Goal: Task Accomplishment & Management: Manage account settings

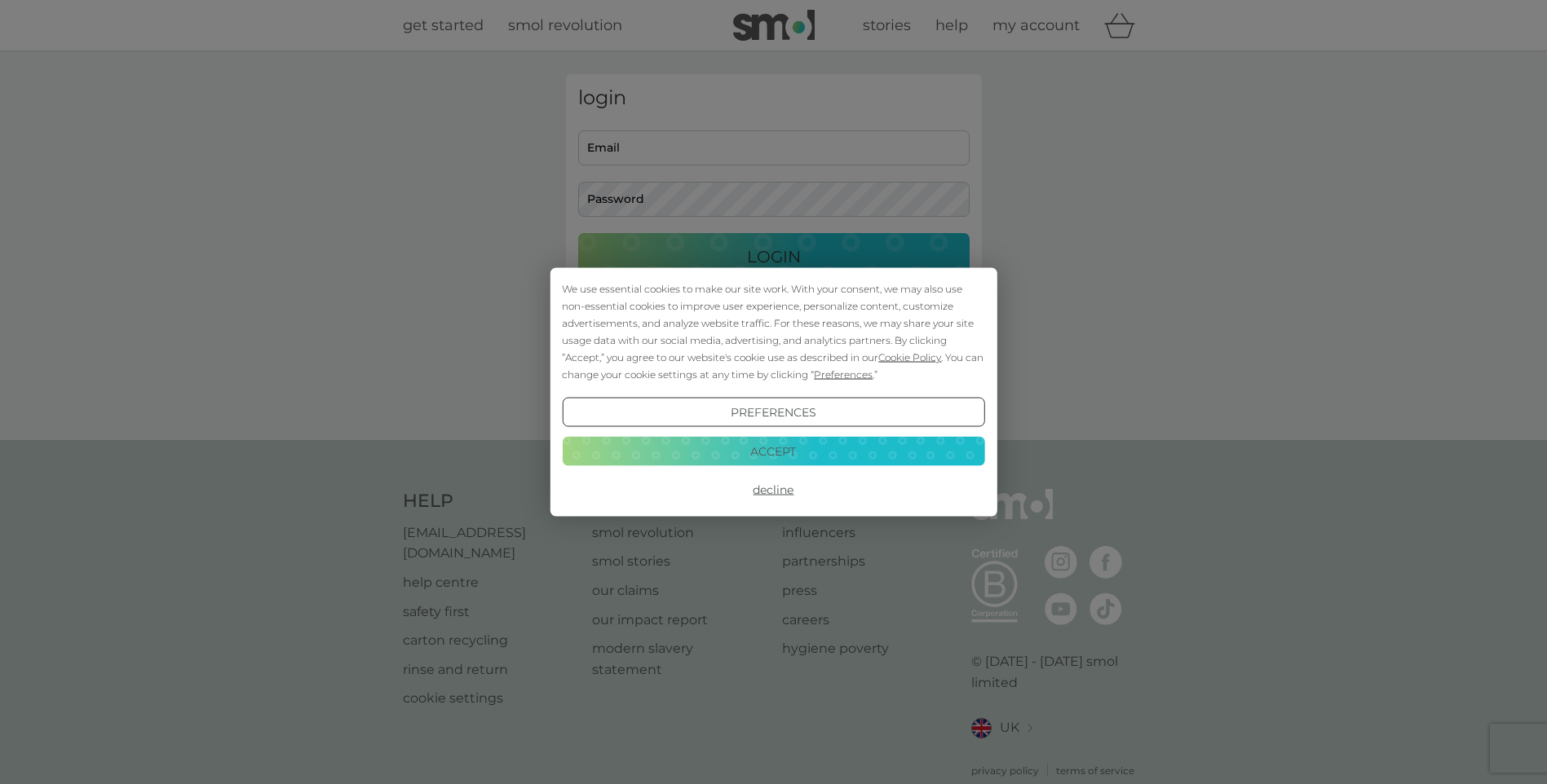
type input "rachelkelly8@sky.com"
click at [775, 494] on button "Decline" at bounding box center [773, 489] width 422 height 29
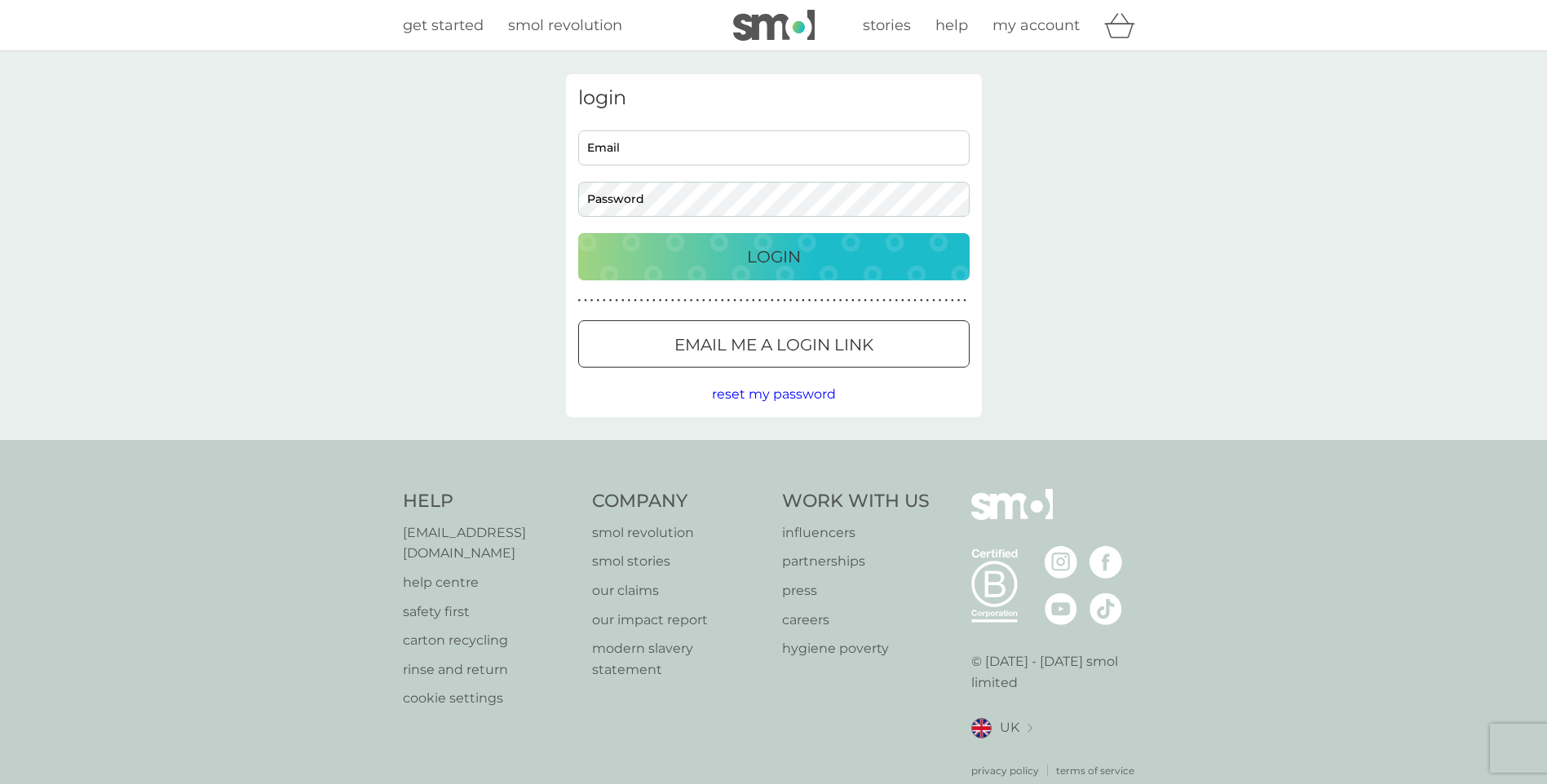
type input "[EMAIL_ADDRESS][DOMAIN_NAME]"
click at [716, 253] on div "Login" at bounding box center [774, 256] width 359 height 26
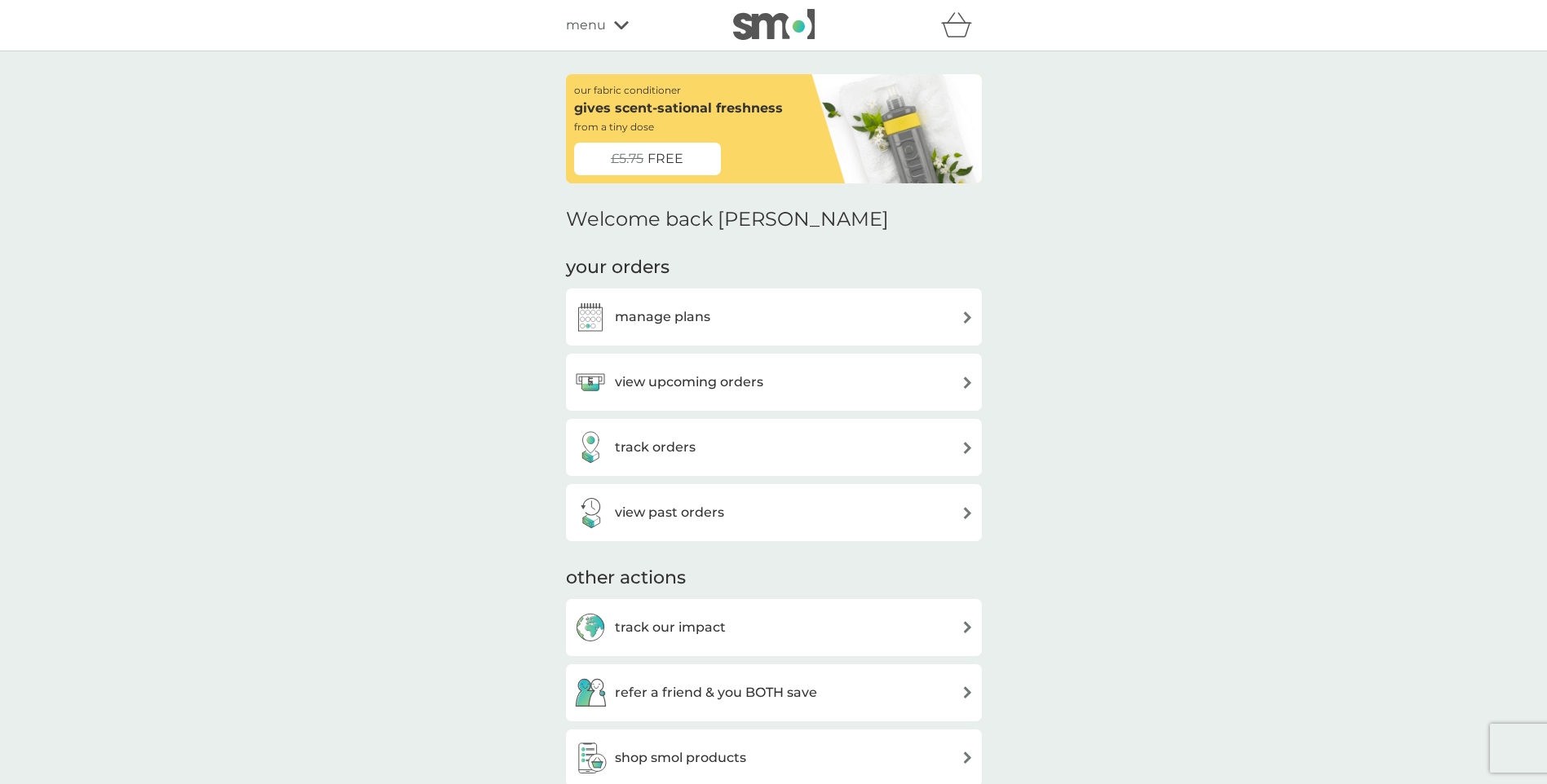
click at [721, 317] on div "manage plans" at bounding box center [774, 316] width 400 height 33
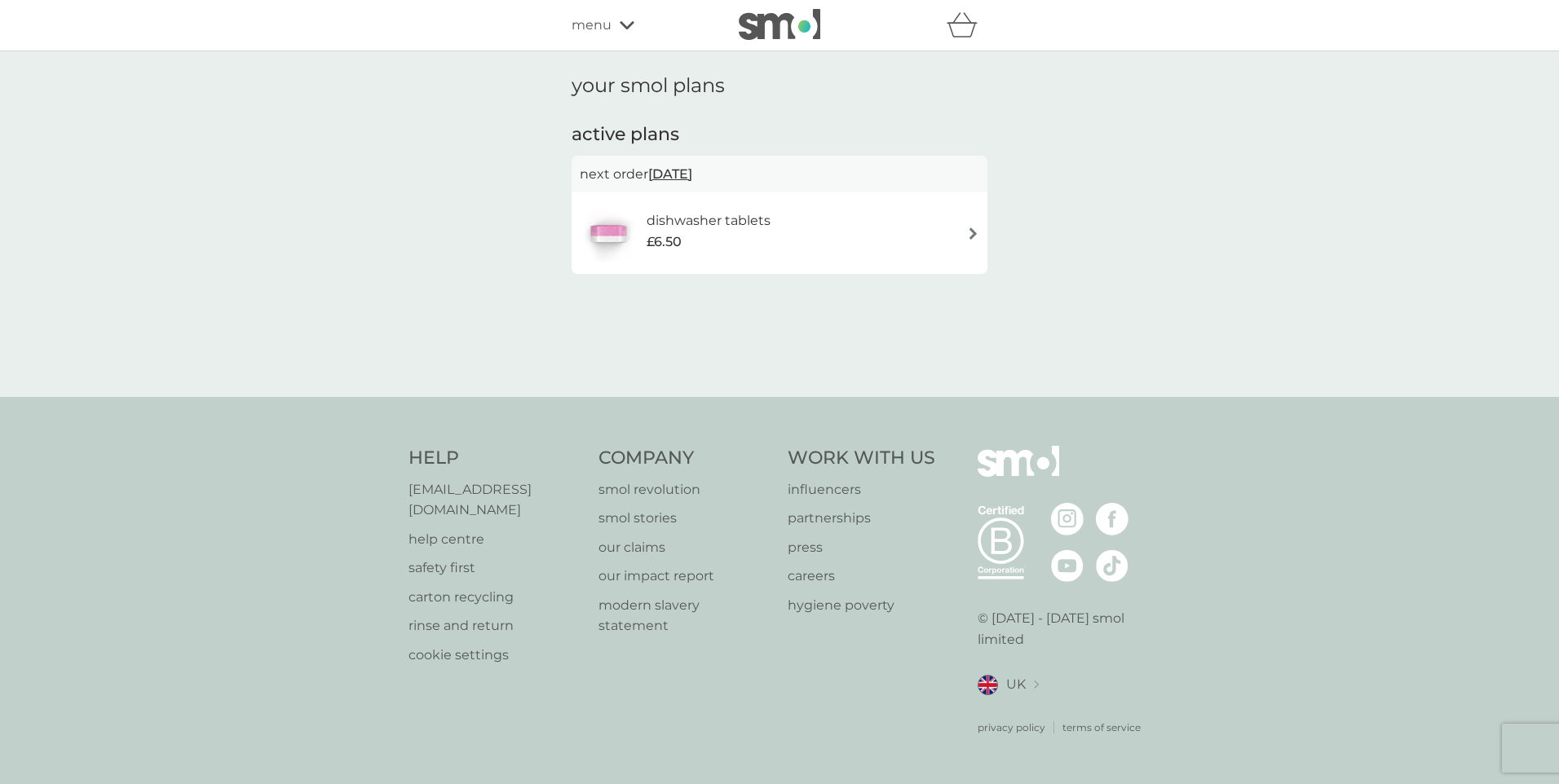
click at [936, 232] on div "dishwasher tablets £6.50" at bounding box center [779, 233] width 400 height 57
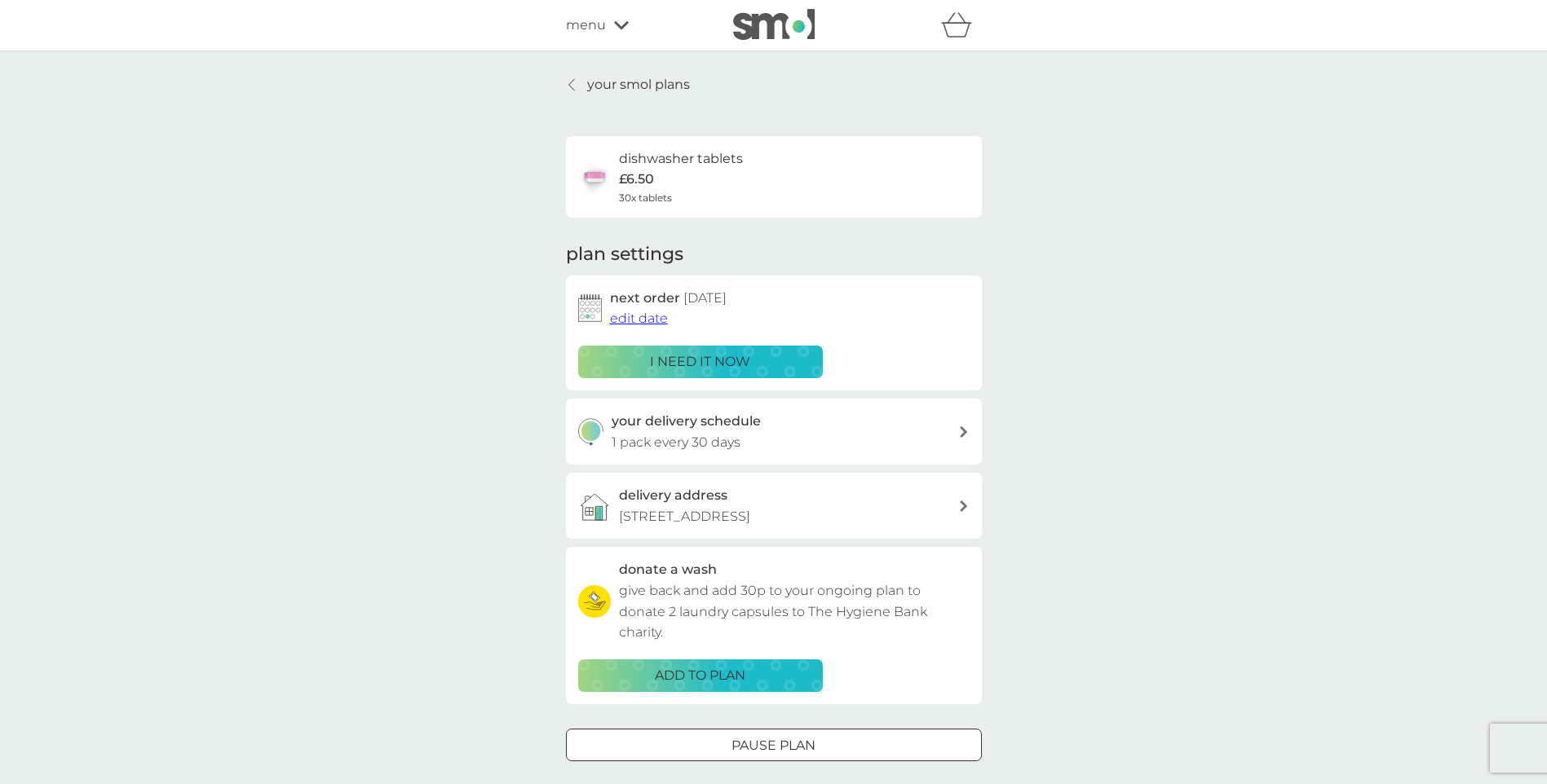
click at [945, 441] on div "your delivery schedule 1 pack every 30 days" at bounding box center [784, 431] width 347 height 42
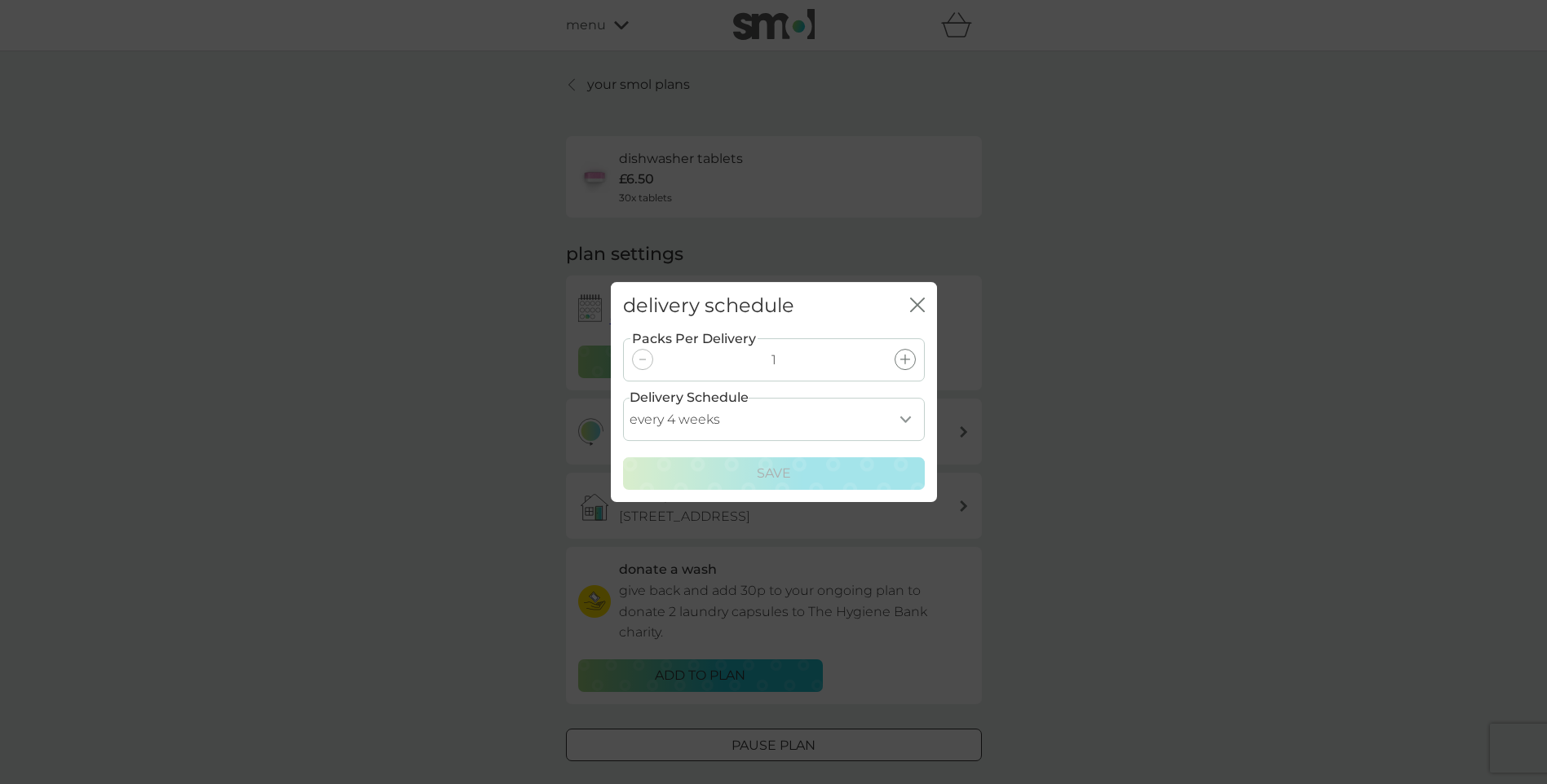
click at [905, 422] on select "every 1 week every 2 weeks every 3 weeks every 4 weeks every 5 weeks every 6 we…" at bounding box center [774, 419] width 302 height 43
select select "49"
click at [623, 398] on select "every 1 week every 2 weeks every 3 weeks every 4 weeks every 5 weeks every 6 we…" at bounding box center [774, 419] width 302 height 43
click at [784, 468] on p "Save" at bounding box center [774, 473] width 34 height 21
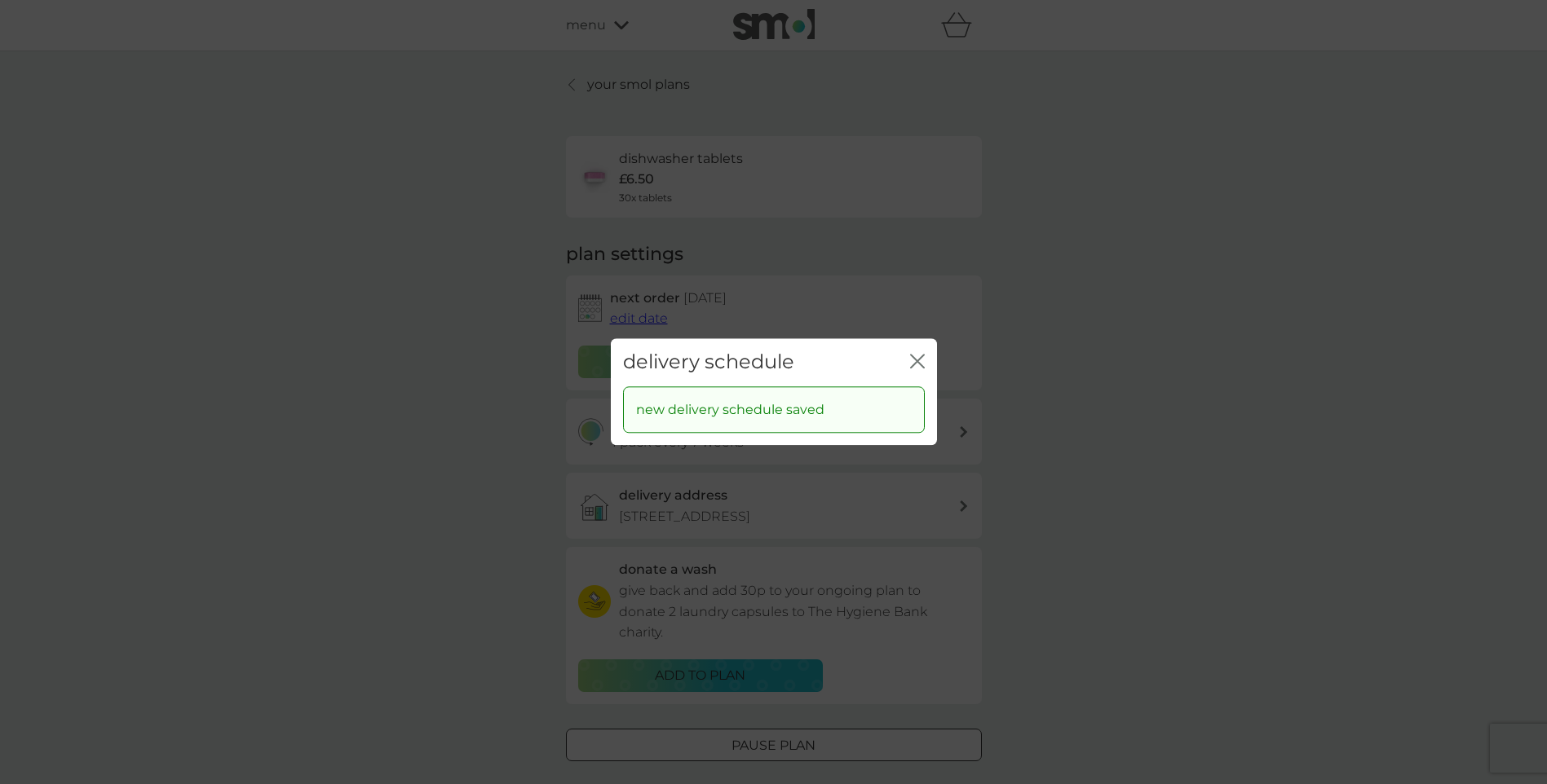
click at [913, 359] on icon "close" at bounding box center [917, 360] width 14 height 14
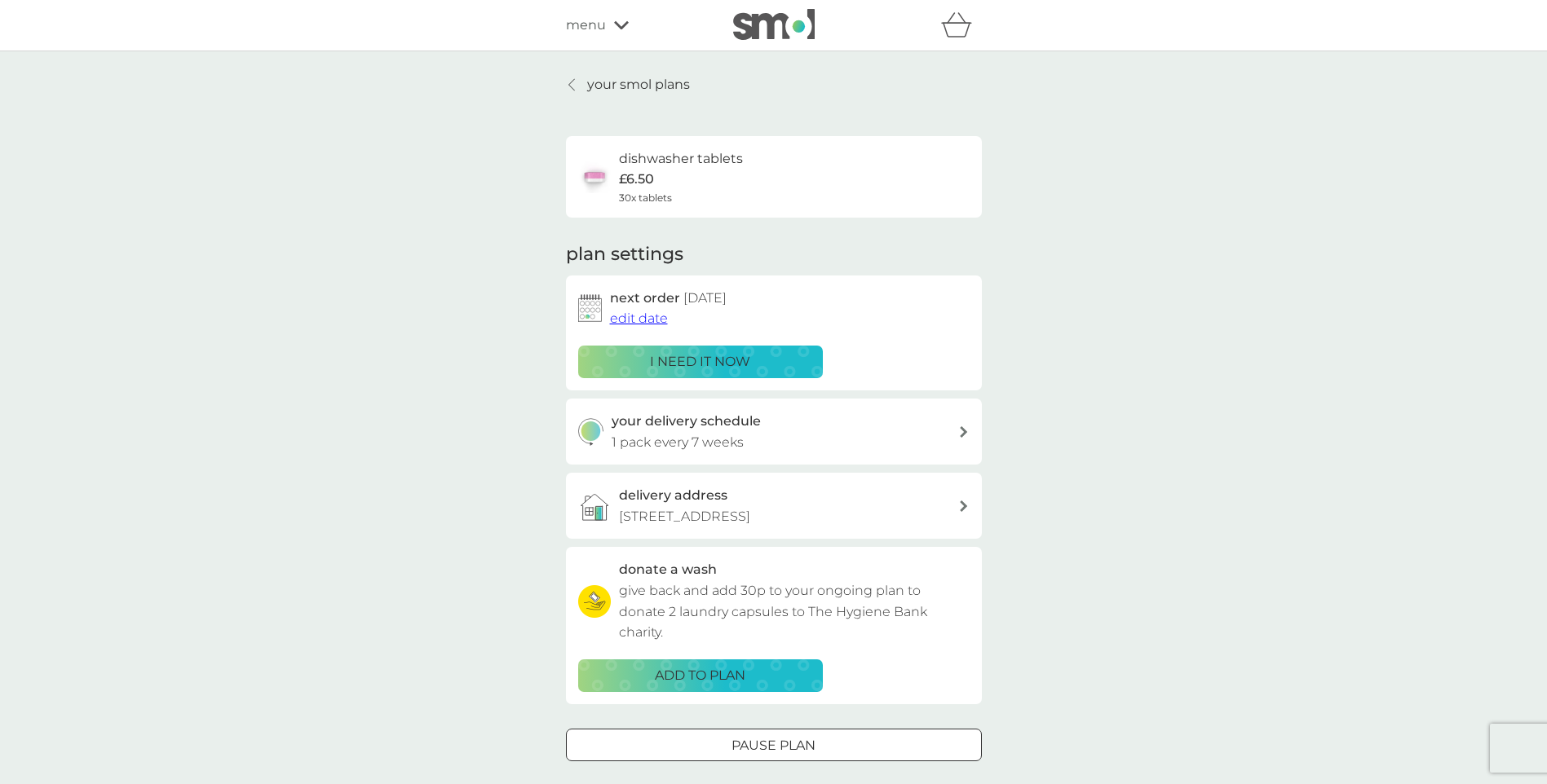
click at [590, 30] on span "menu" at bounding box center [586, 24] width 40 height 21
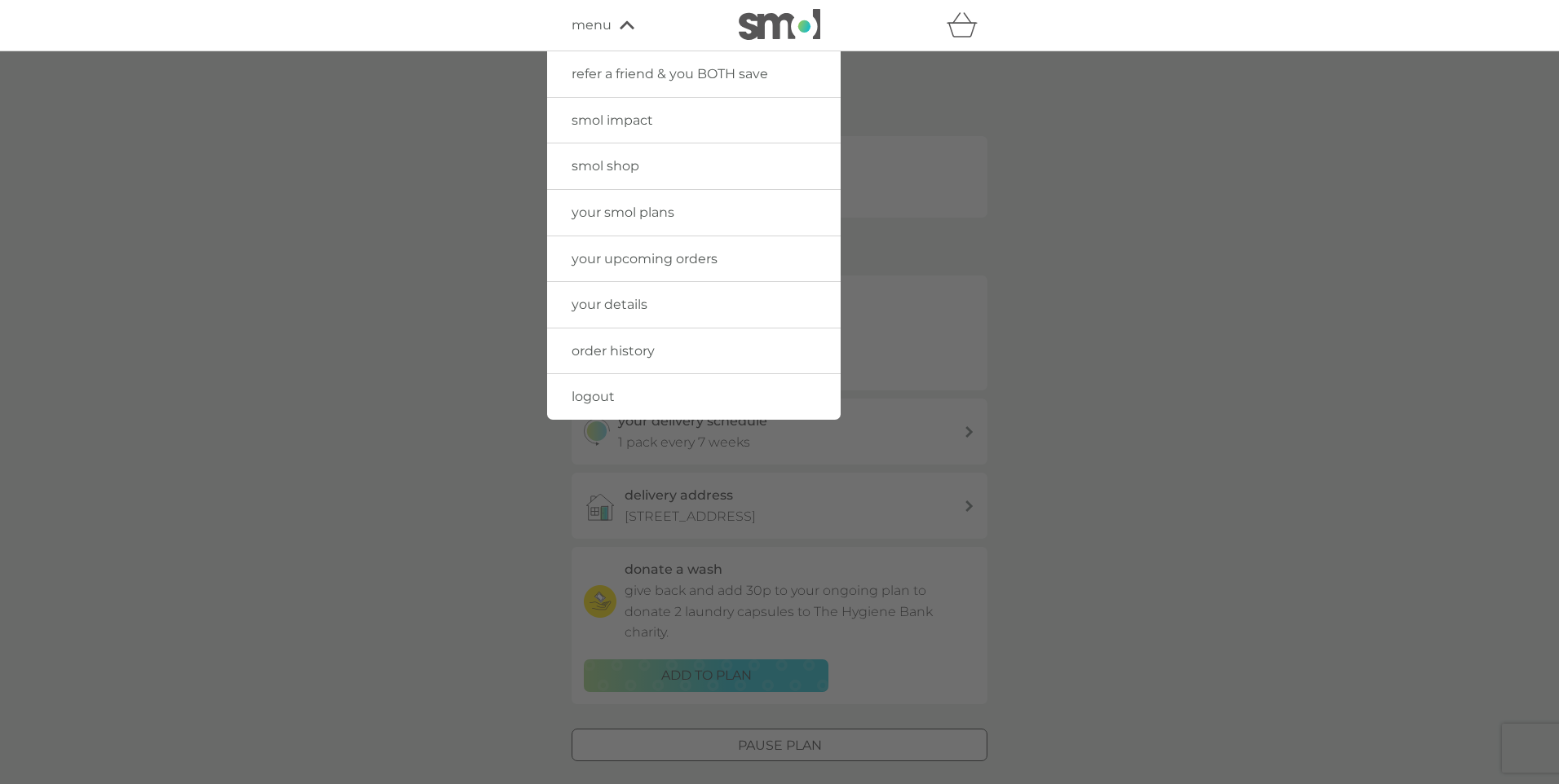
click at [604, 163] on span "smol shop" at bounding box center [605, 165] width 68 height 15
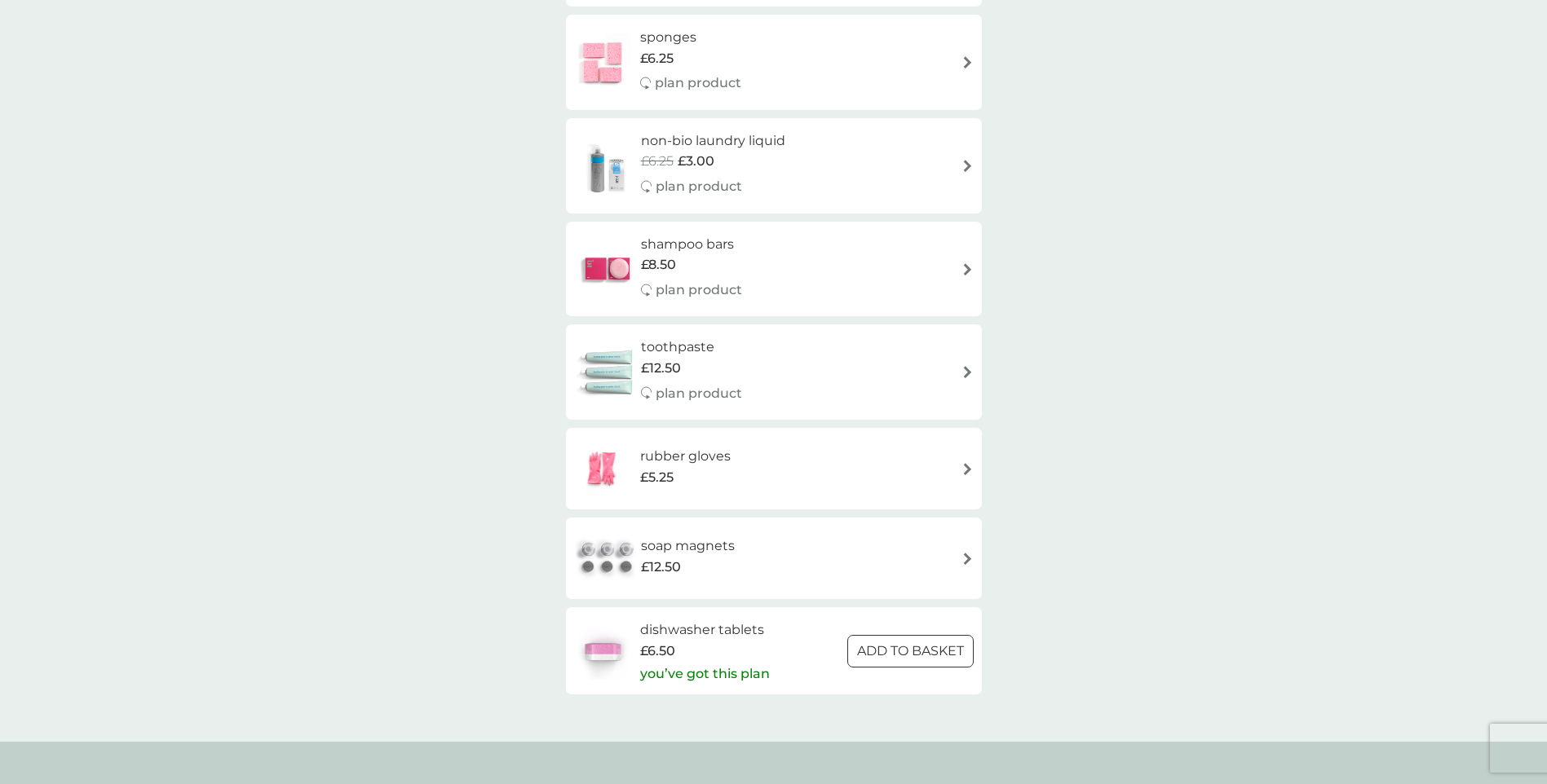
scroll to position [2201, 0]
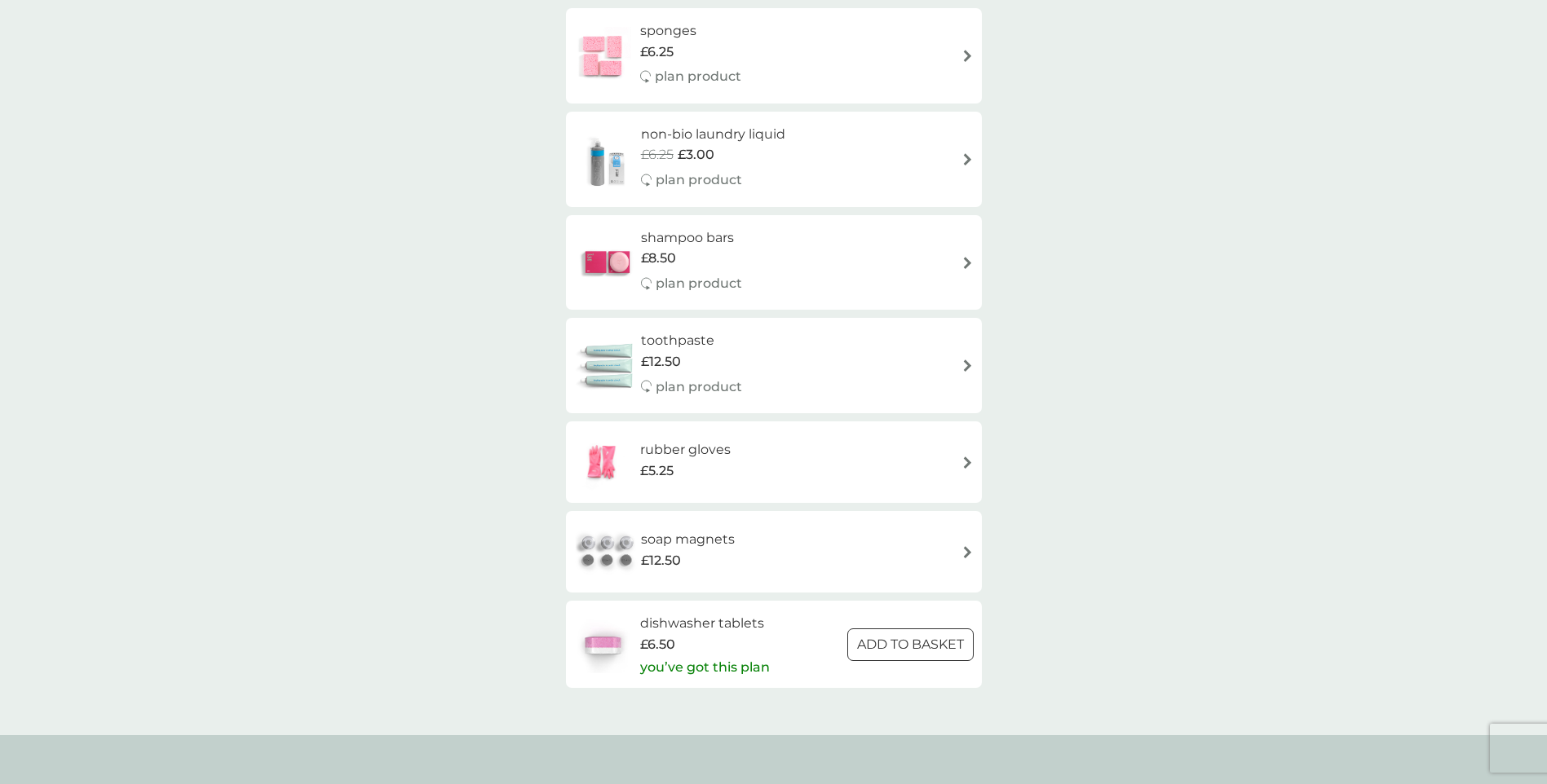
click at [663, 363] on span "£12.50" at bounding box center [661, 362] width 40 height 21
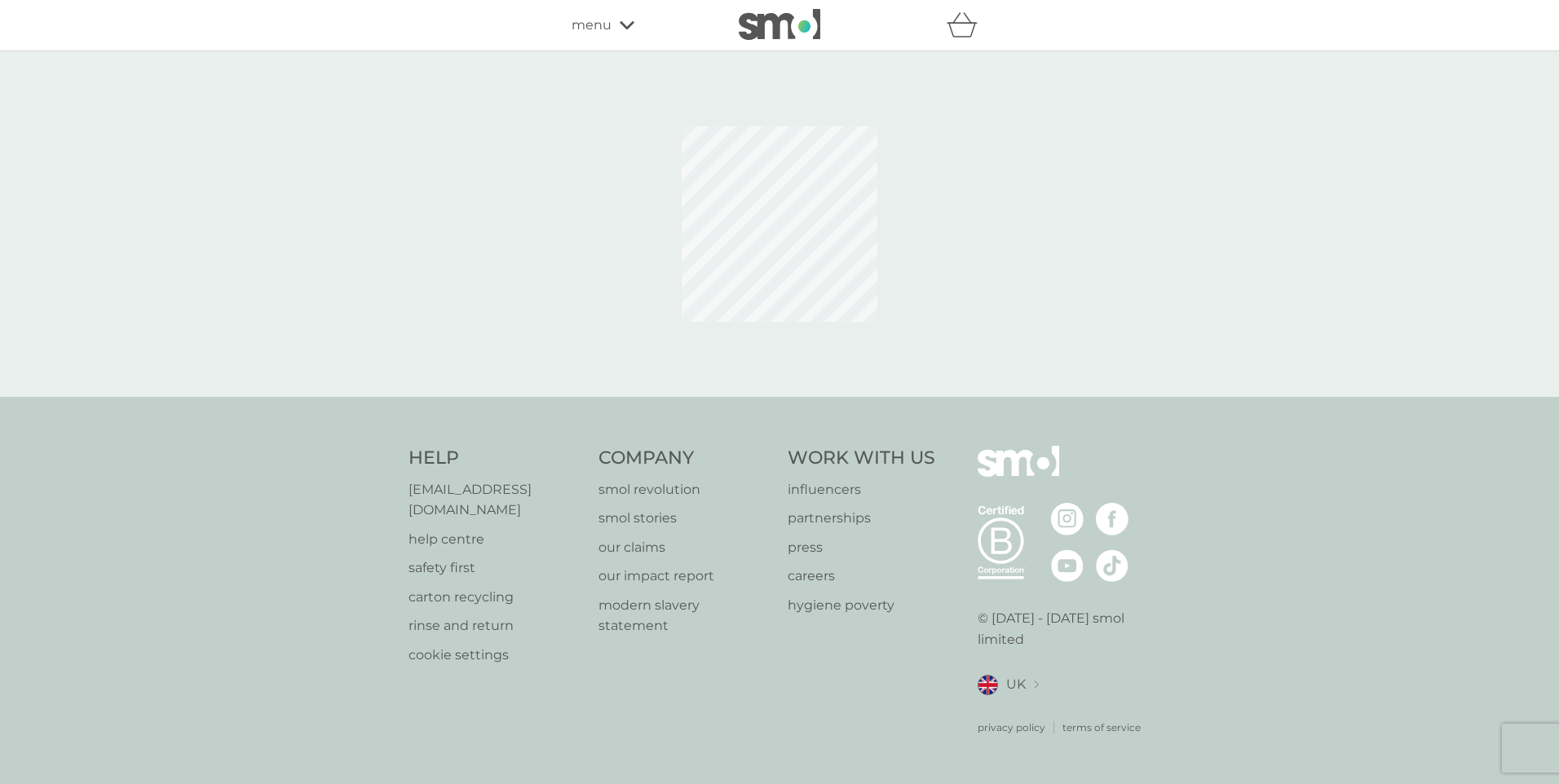
select select "91"
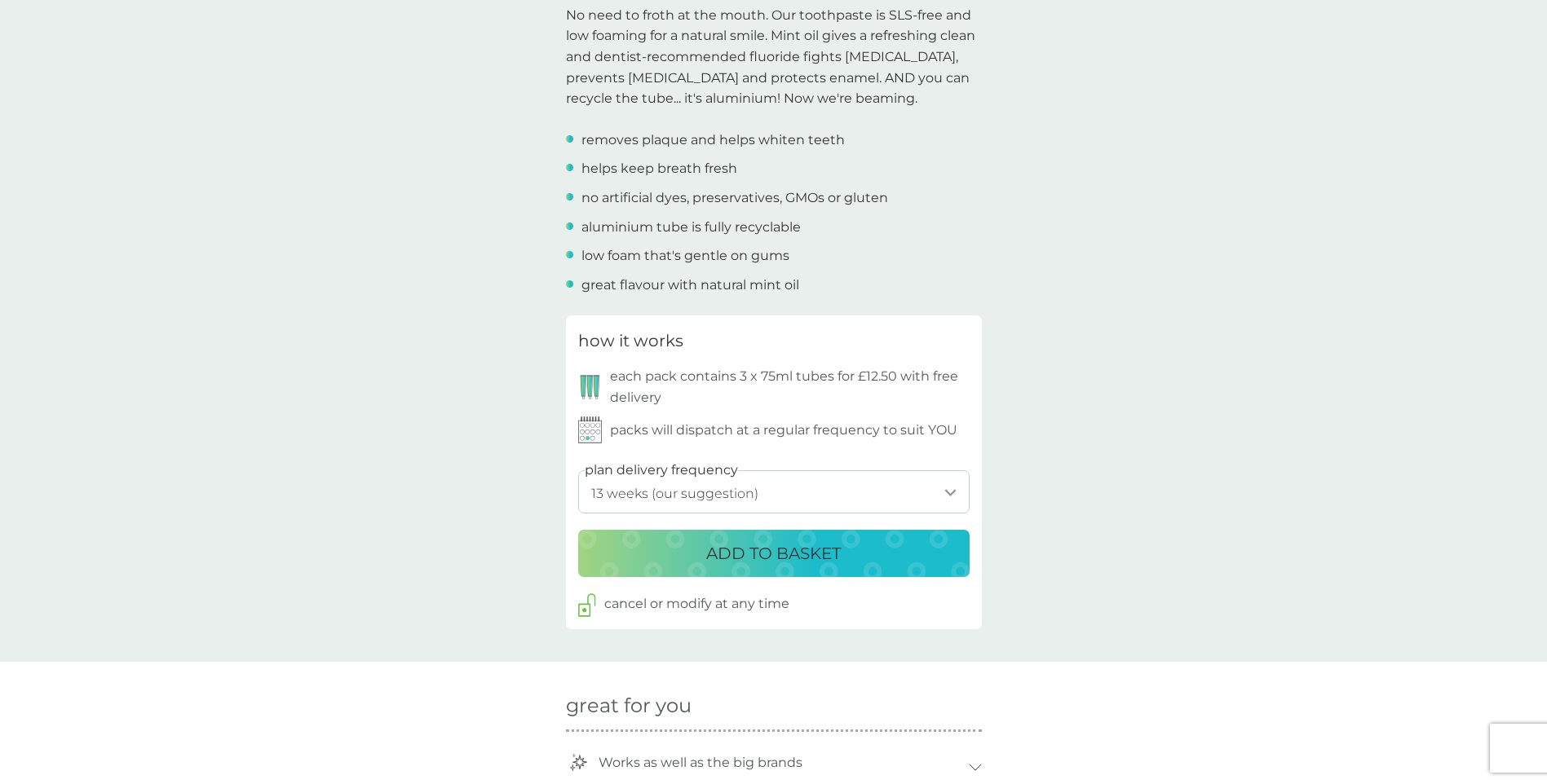
scroll to position [489, 0]
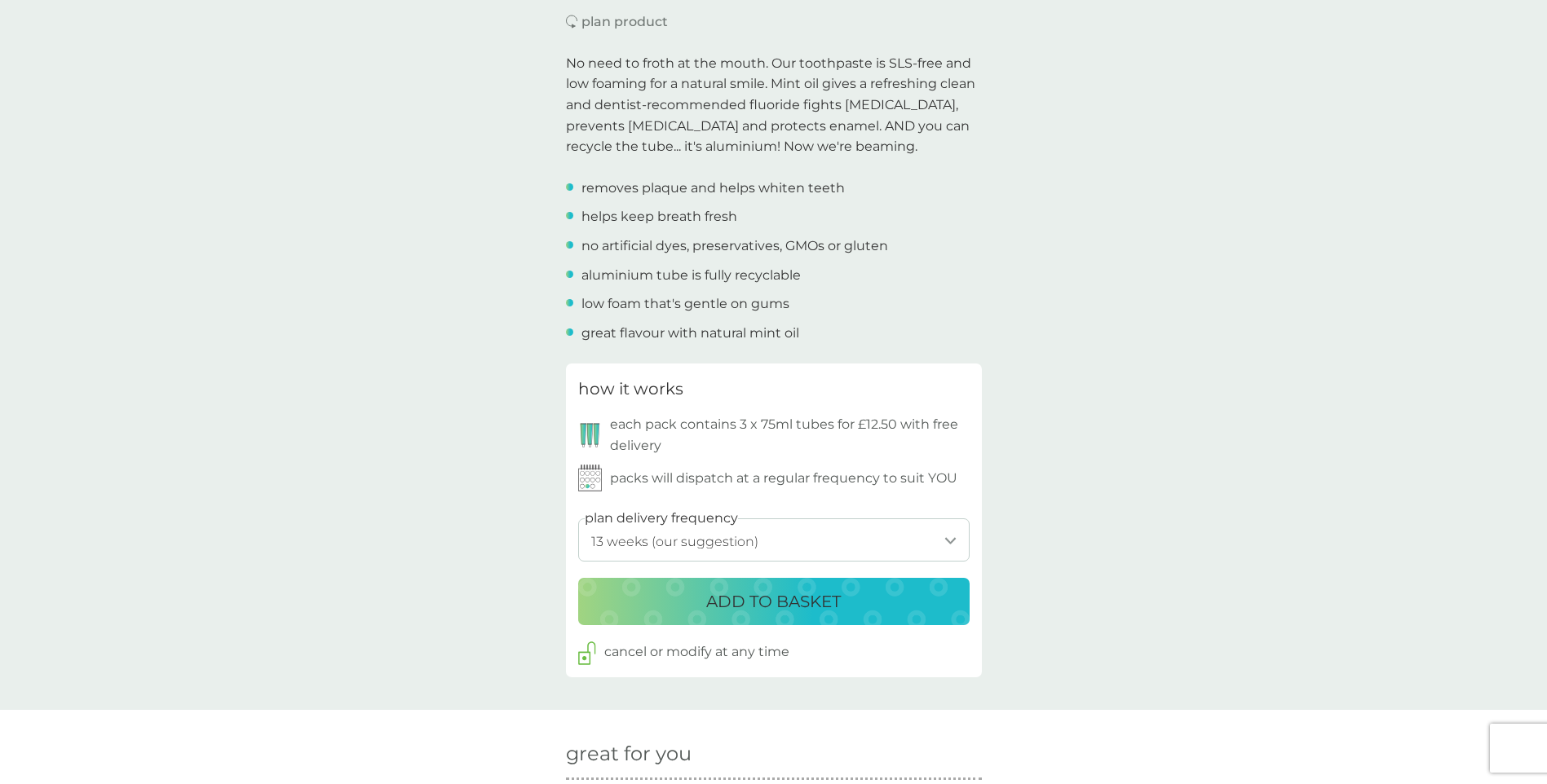
click at [947, 536] on select "1 week 2 weeks 3 weeks 4 weeks 5 weeks 6 weeks 7 weeks 8 weeks 9 weeks 10 weeks…" at bounding box center [774, 540] width 391 height 43
click at [1232, 478] on div "back toothpaste £12.50 plan product No need to froth at the mouth. Our toothpas…" at bounding box center [774, 627] width 1547 height 2083
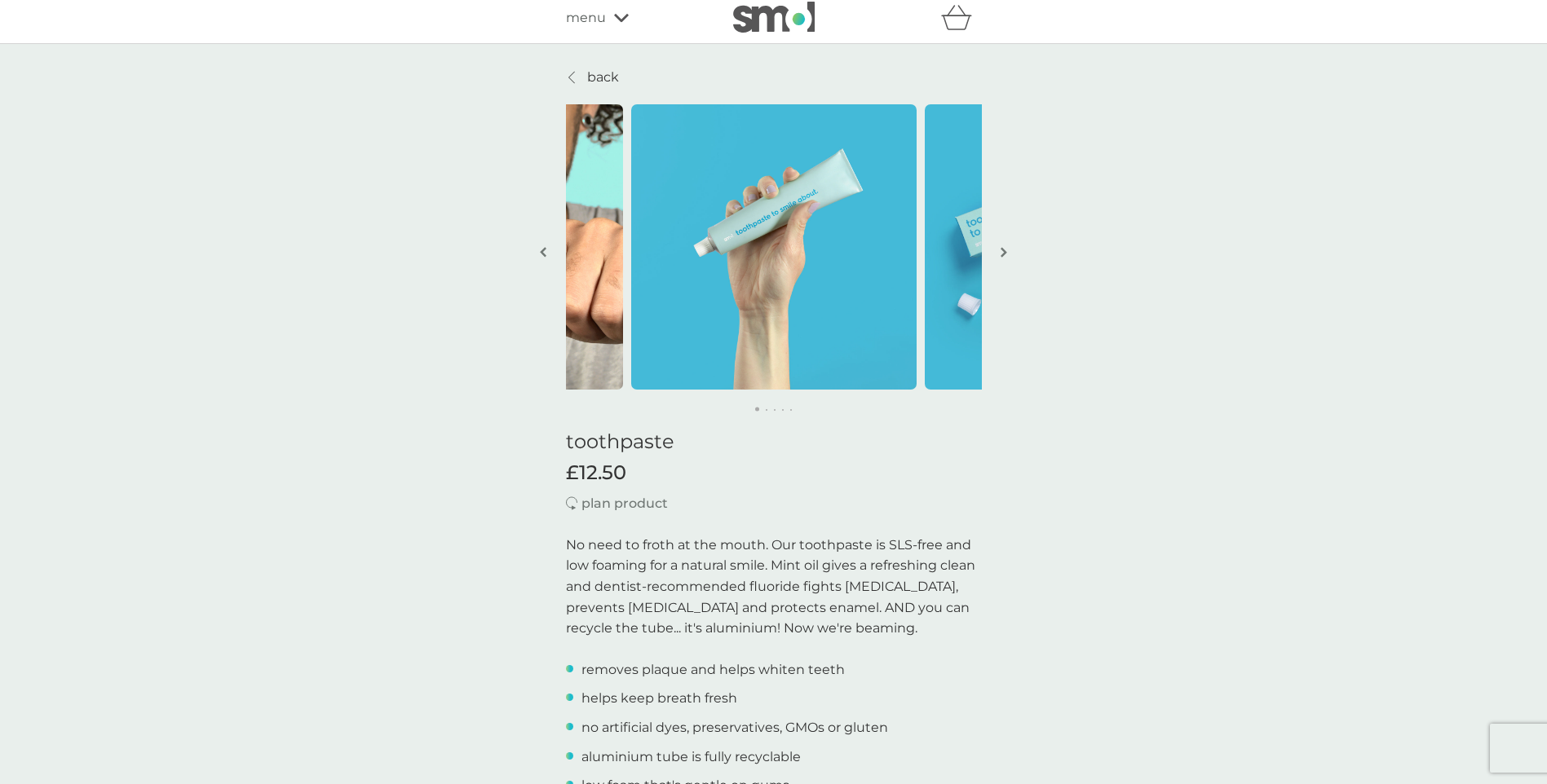
scroll to position [0, 0]
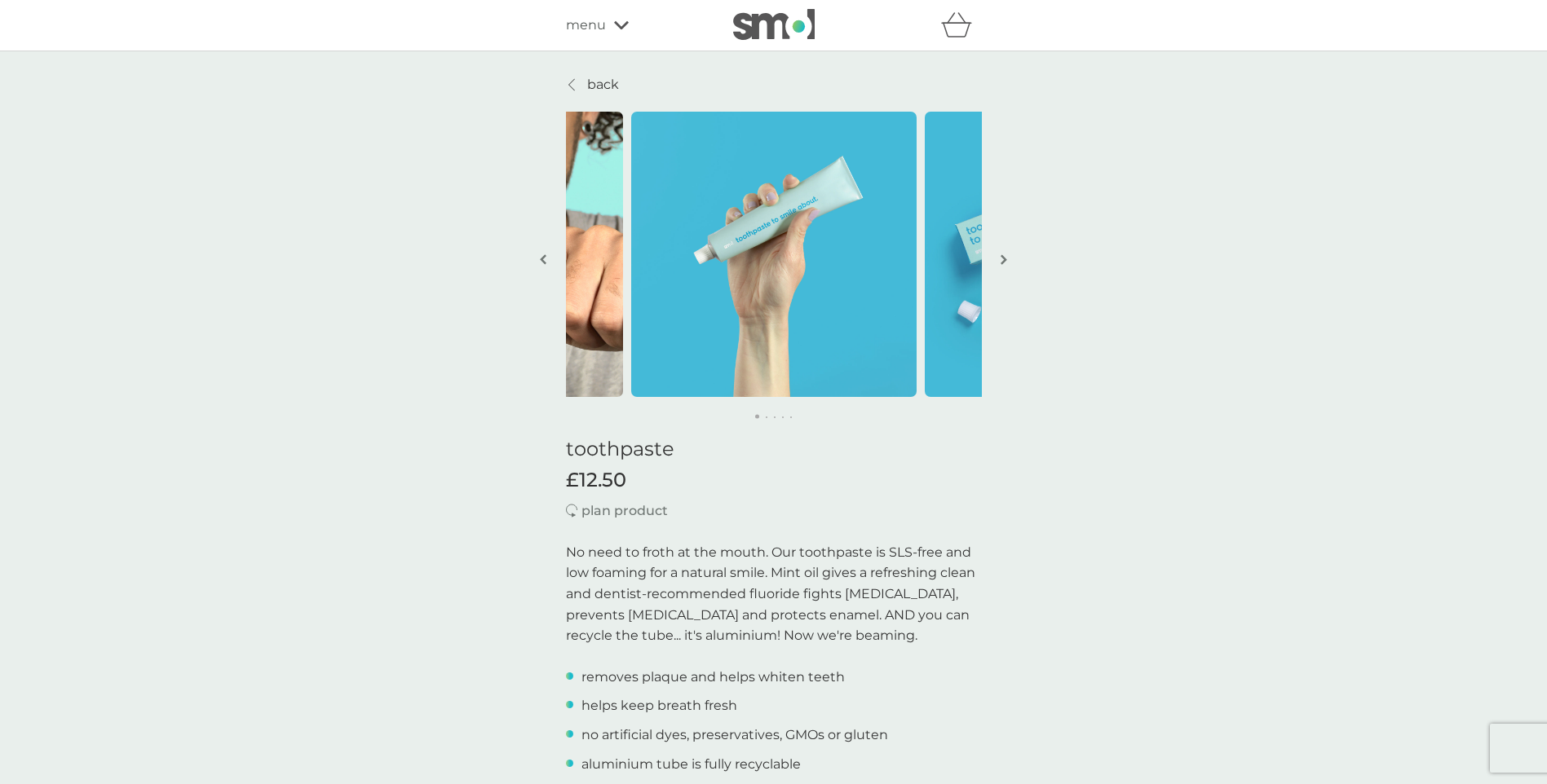
click at [1004, 259] on img "button" at bounding box center [1004, 259] width 7 height 13
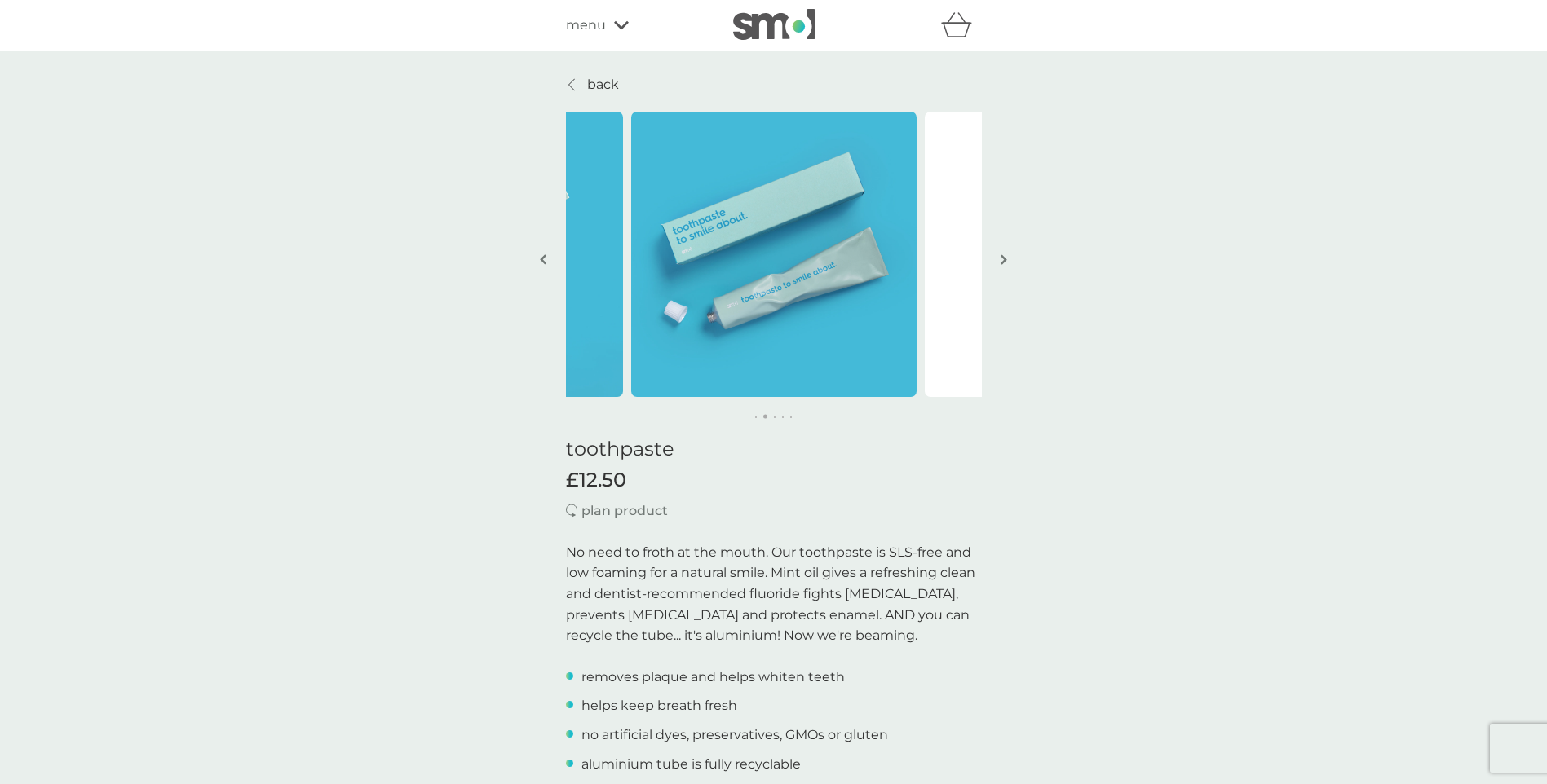
click at [1004, 259] on img "button" at bounding box center [1004, 259] width 7 height 13
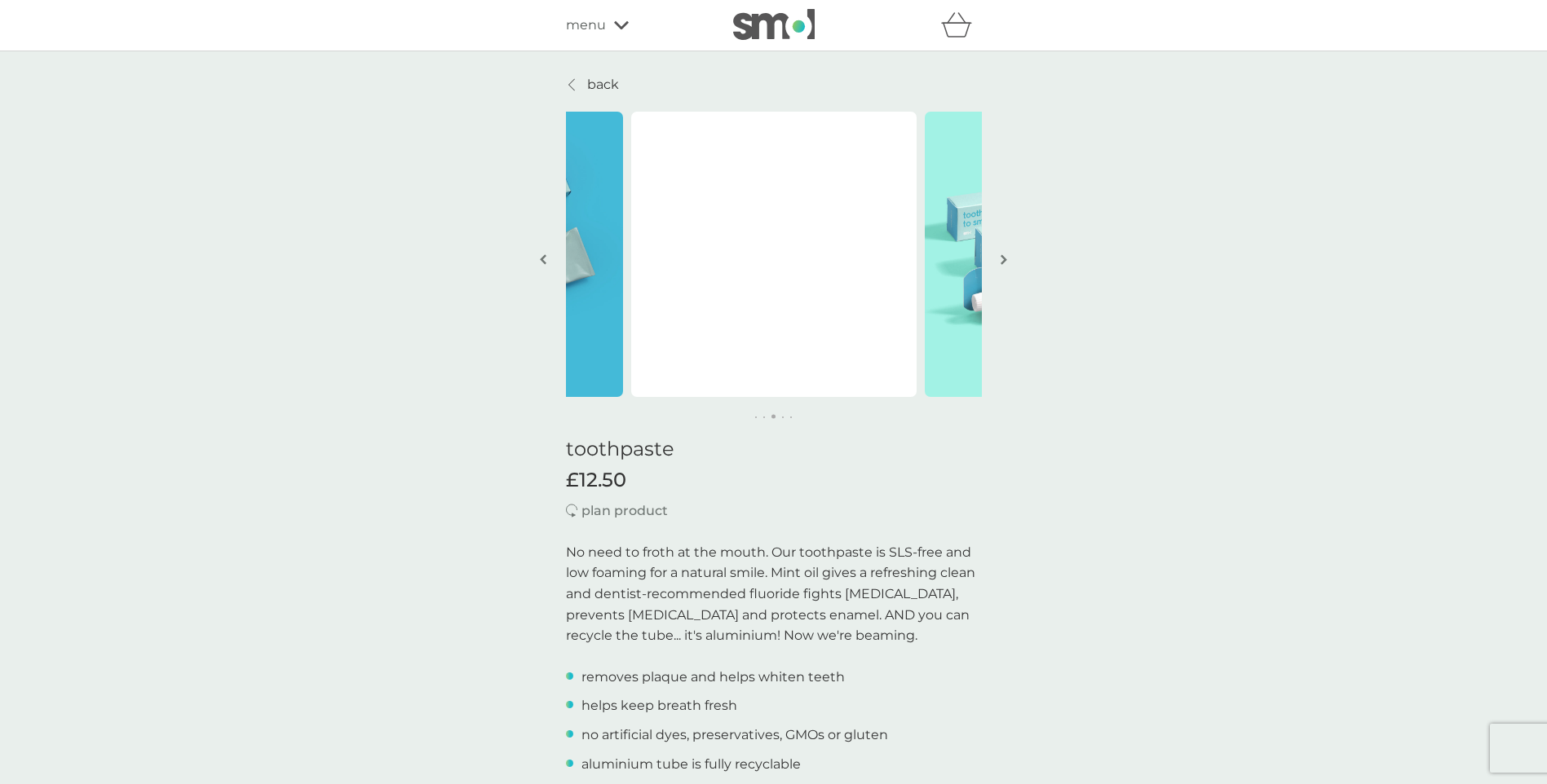
click at [1004, 259] on img "button" at bounding box center [1004, 259] width 7 height 13
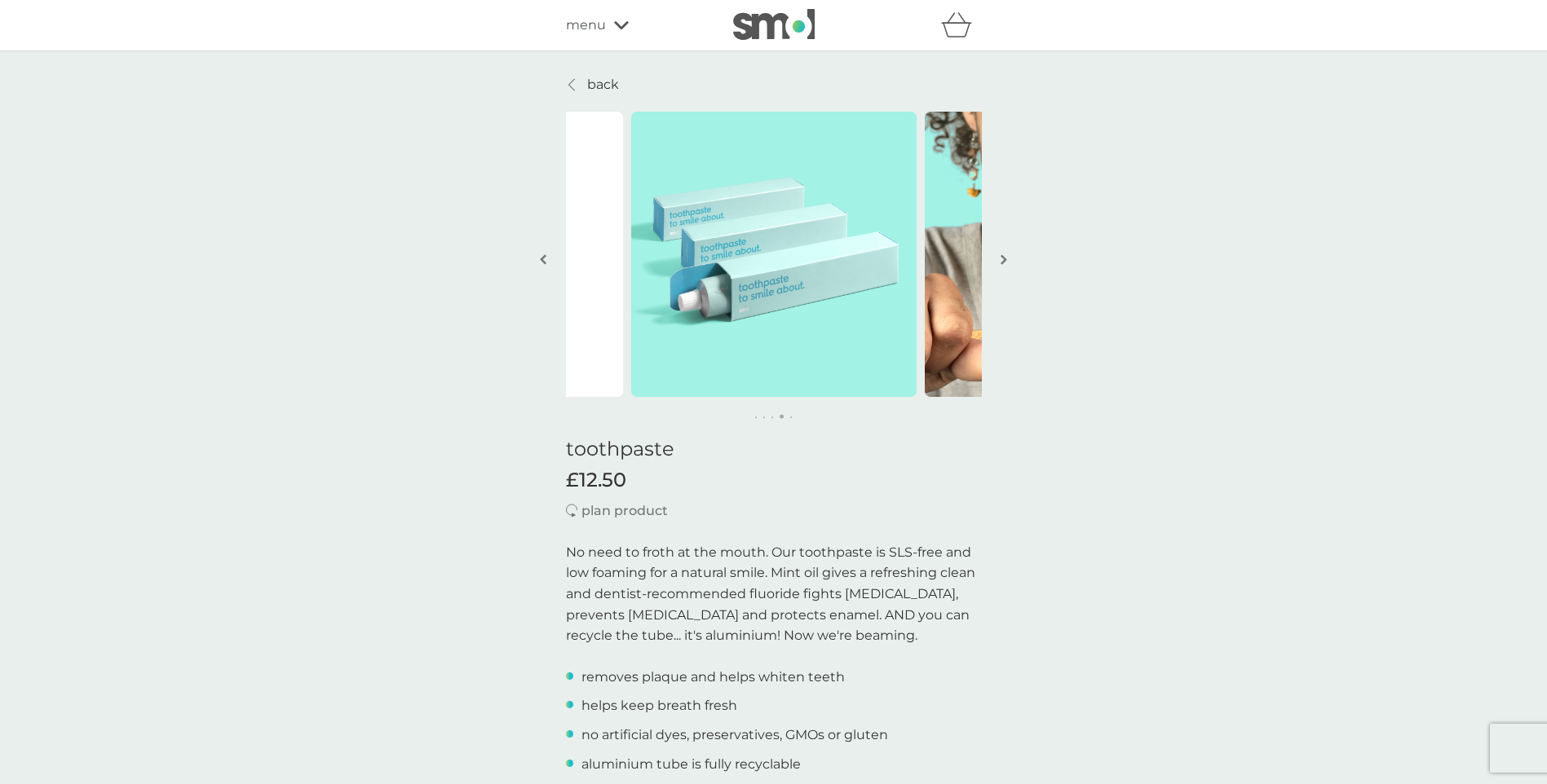
click at [1004, 259] on img "button" at bounding box center [1004, 259] width 7 height 13
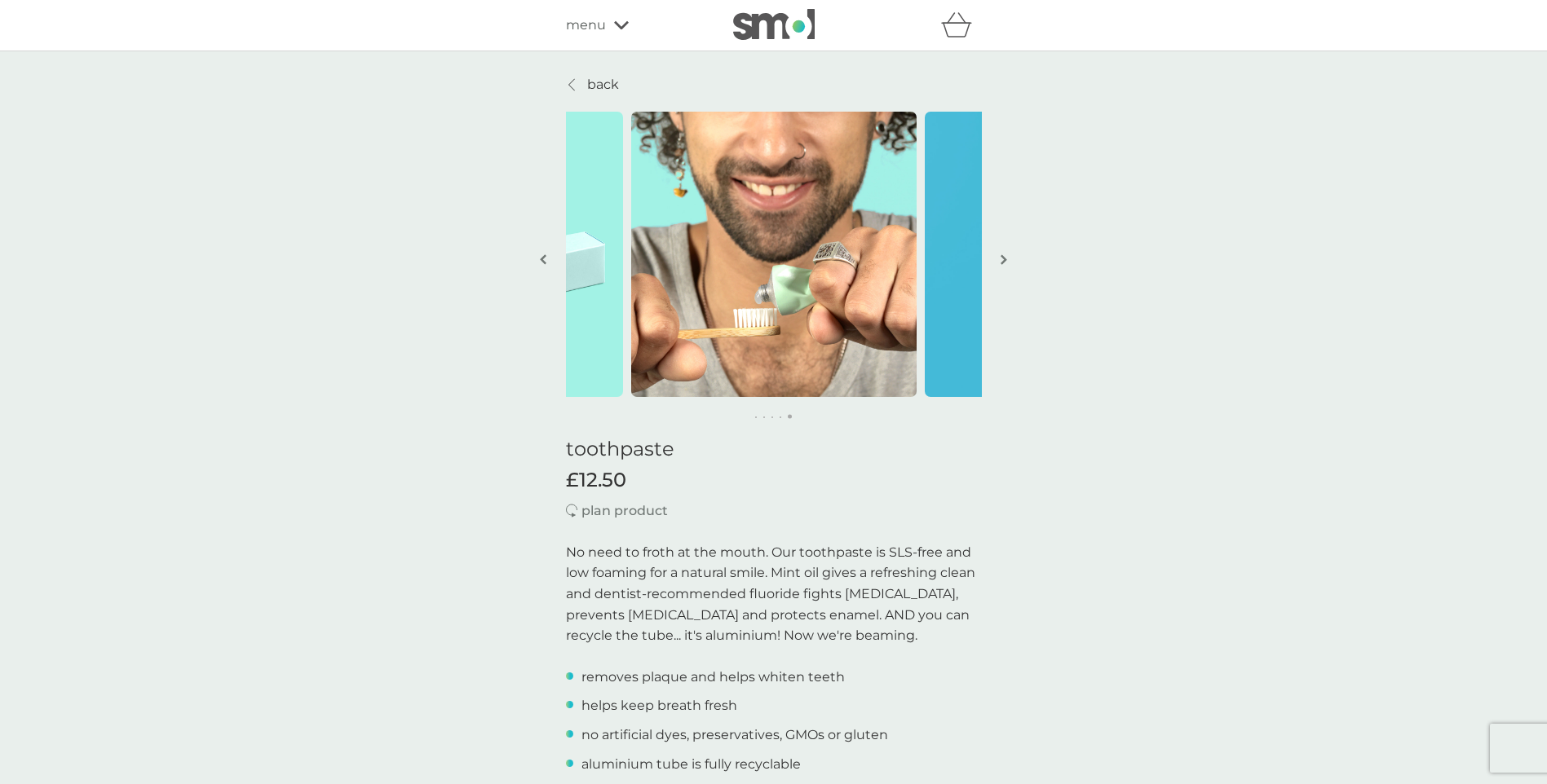
click at [1004, 259] on img "button" at bounding box center [1004, 259] width 7 height 13
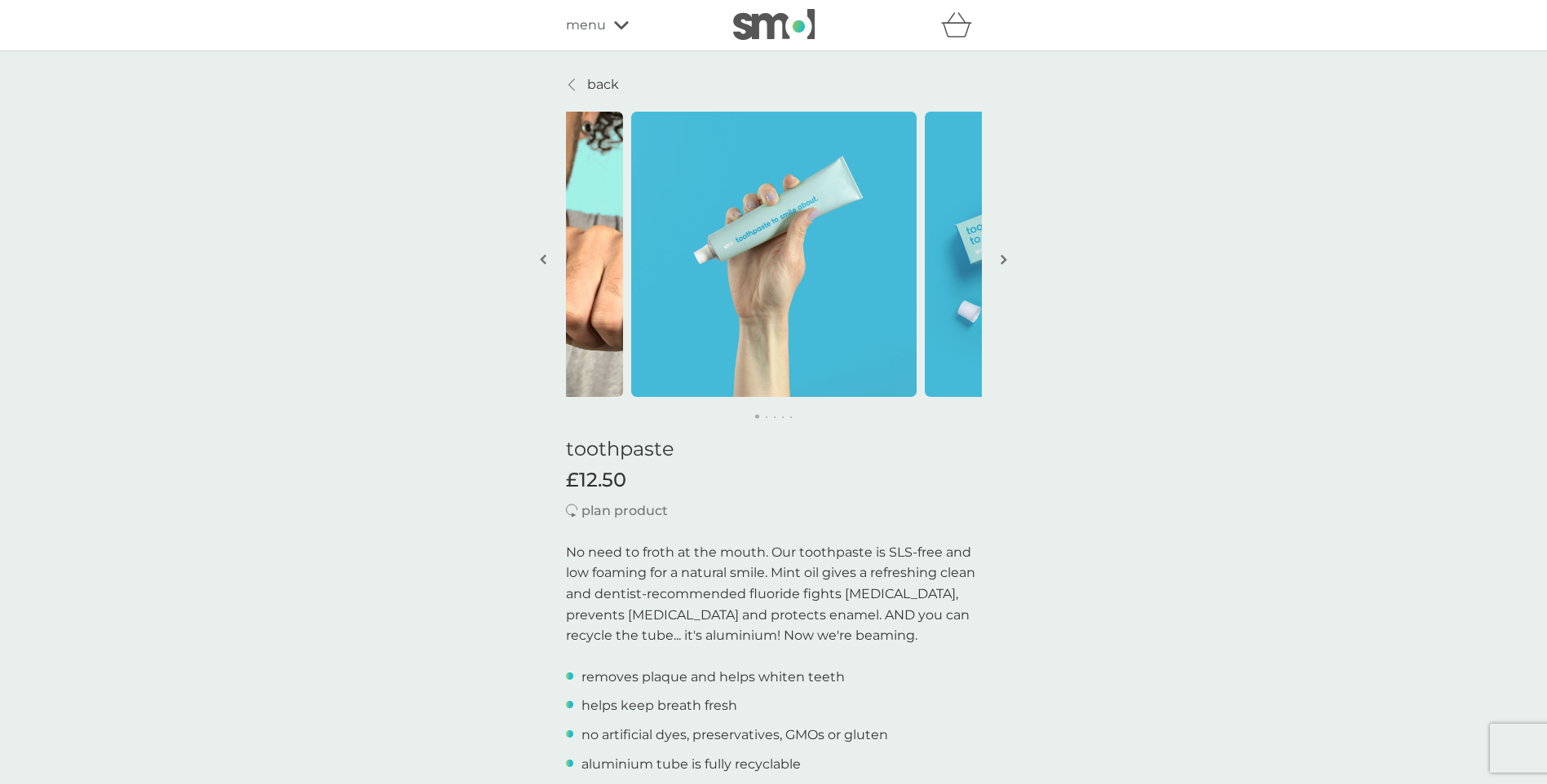
click at [1004, 259] on img "button" at bounding box center [1004, 259] width 7 height 13
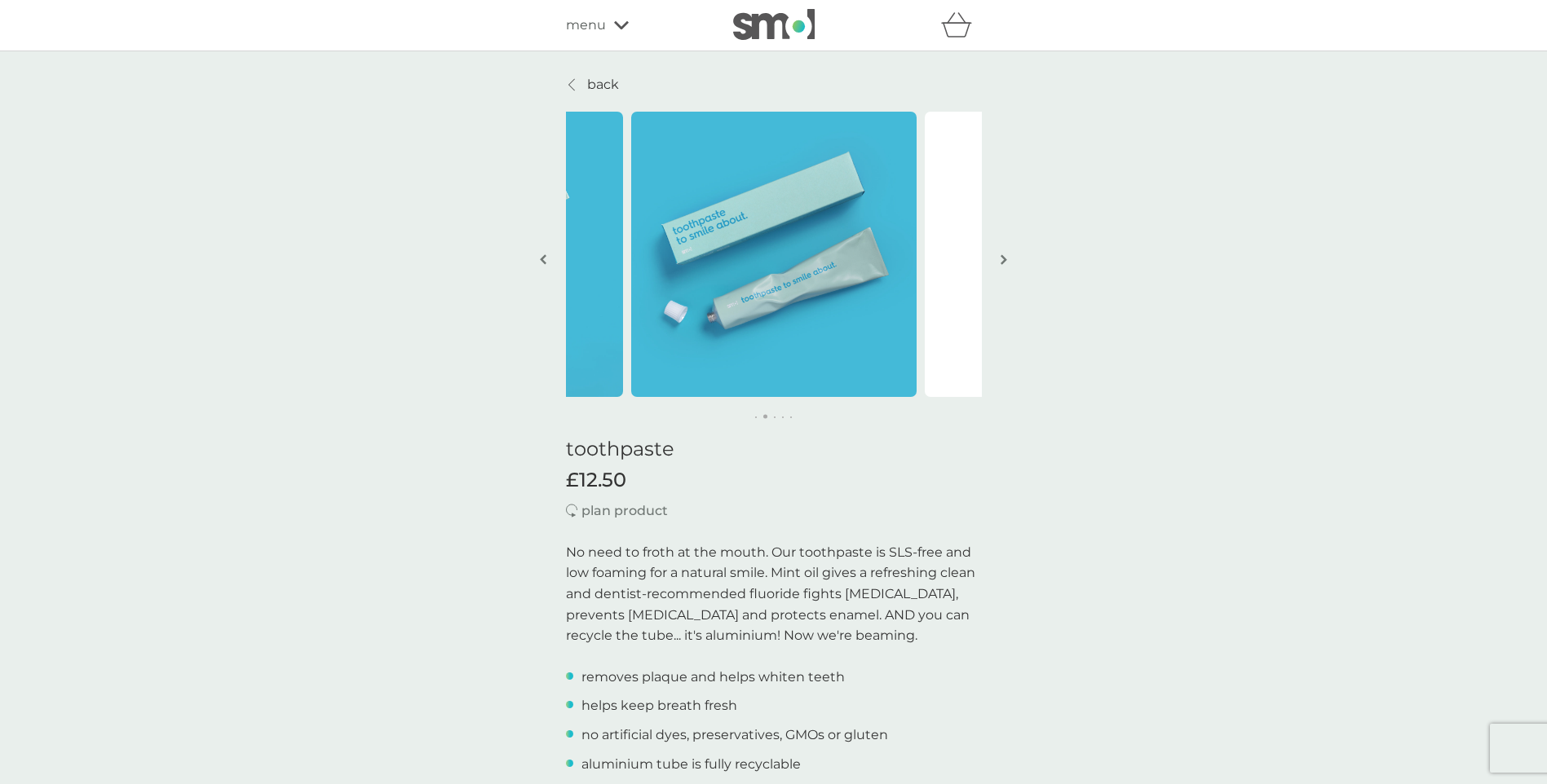
click at [1004, 259] on img "button" at bounding box center [1004, 259] width 7 height 13
